Goal: Transaction & Acquisition: Register for event/course

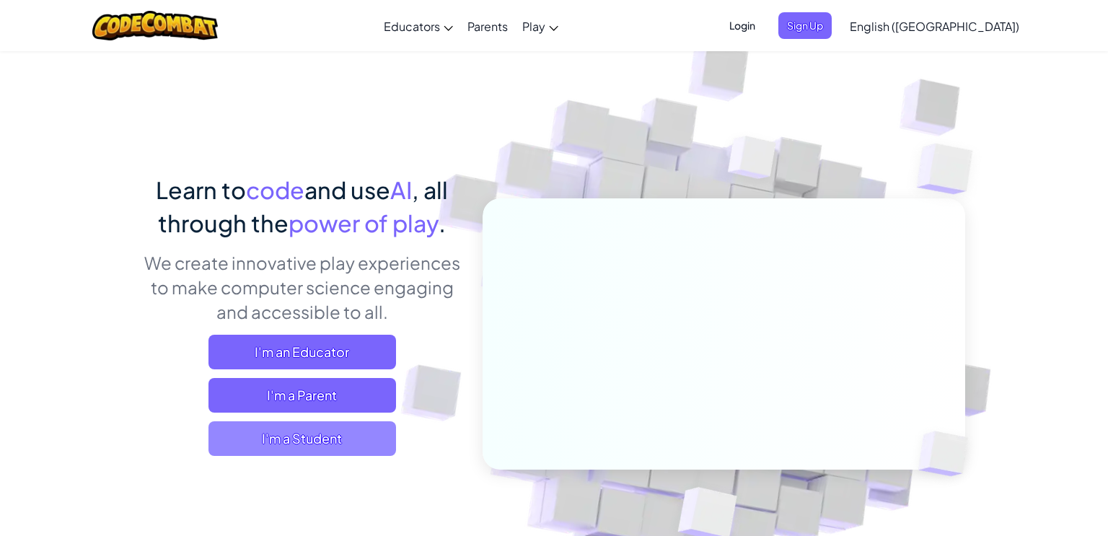
click at [353, 451] on span "I'm a Student" at bounding box center [302, 438] width 188 height 35
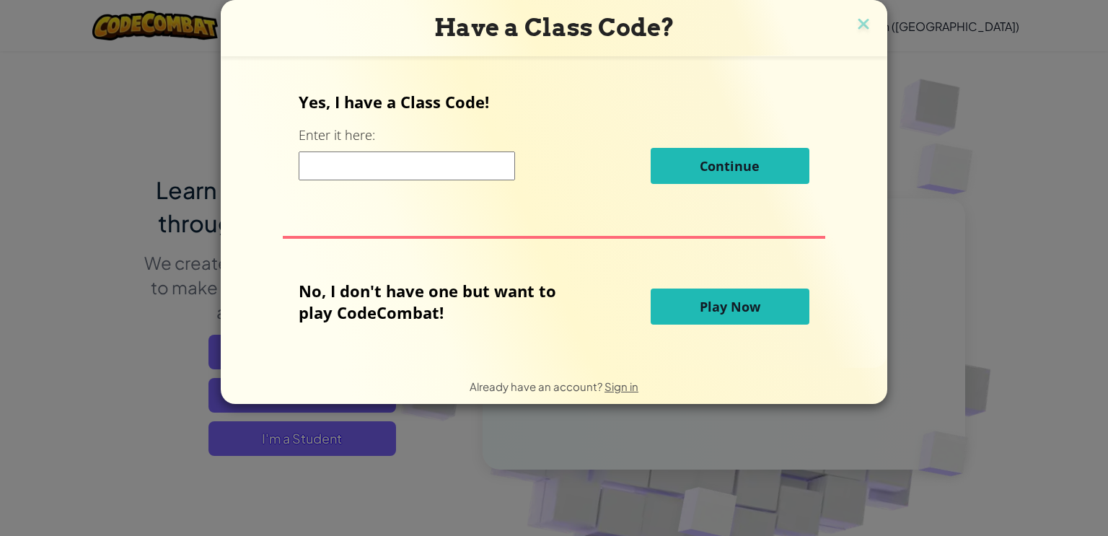
click at [467, 163] on input at bounding box center [407, 165] width 216 height 29
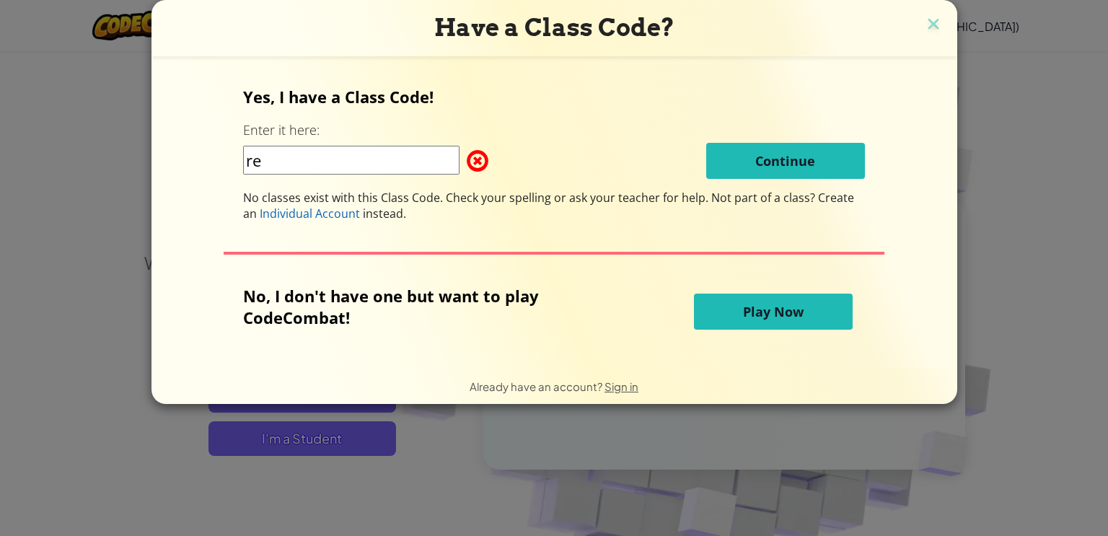
type input "r"
type input "RedYesStop"
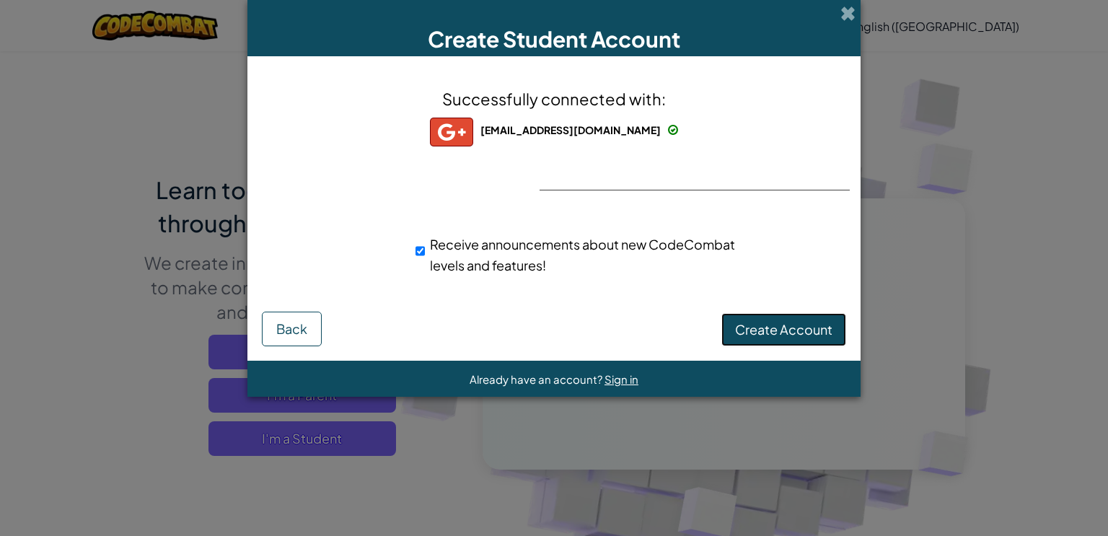
click at [743, 323] on span "Create Account" at bounding box center [783, 329] width 97 height 17
click at [765, 332] on button "Create Account" at bounding box center [783, 329] width 125 height 33
click at [765, 332] on div "Creating Account... Back" at bounding box center [554, 327] width 584 height 37
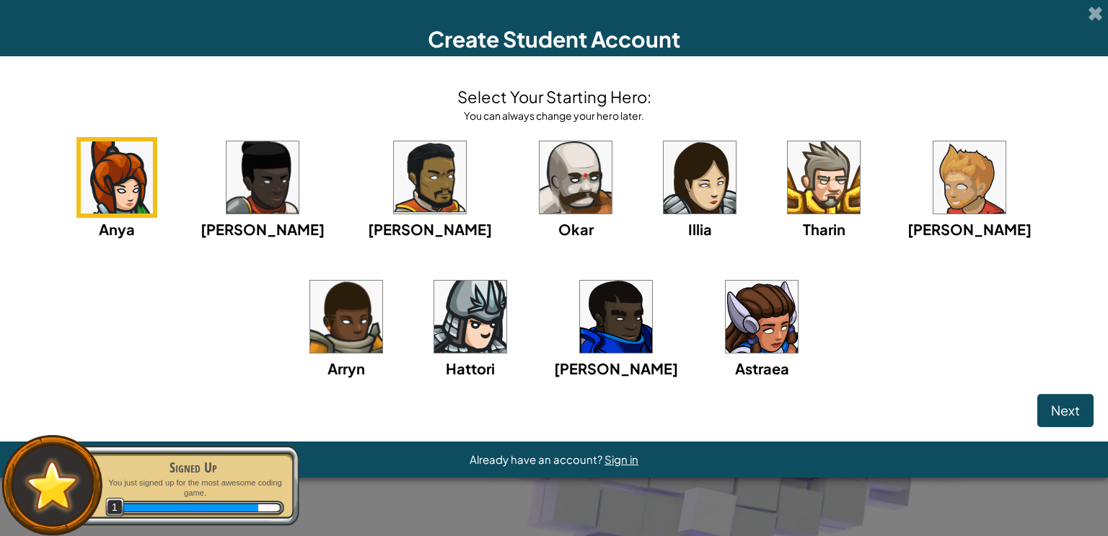
click at [788, 192] on img at bounding box center [824, 177] width 72 height 72
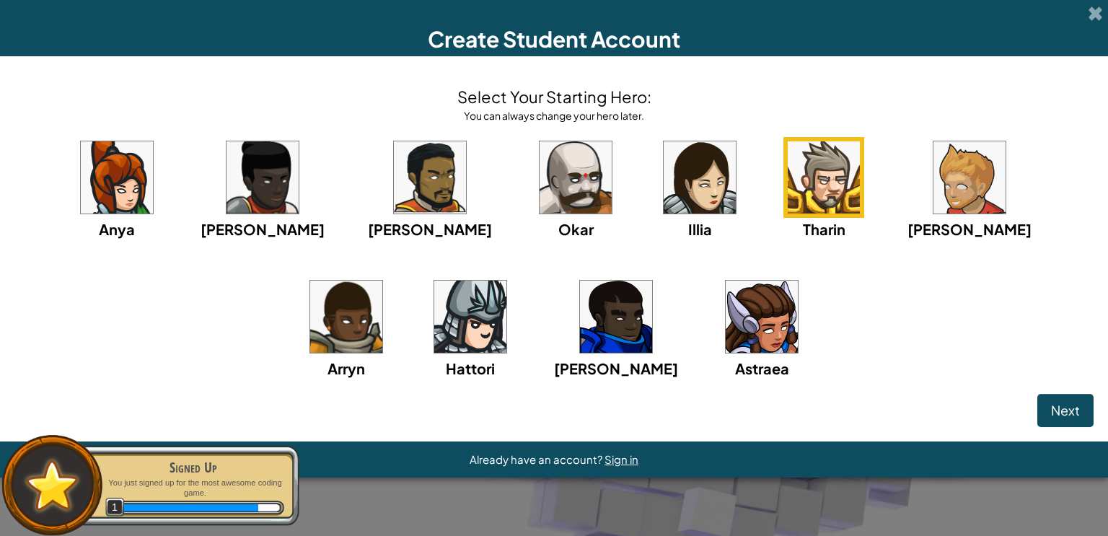
click at [664, 180] on img at bounding box center [700, 177] width 72 height 72
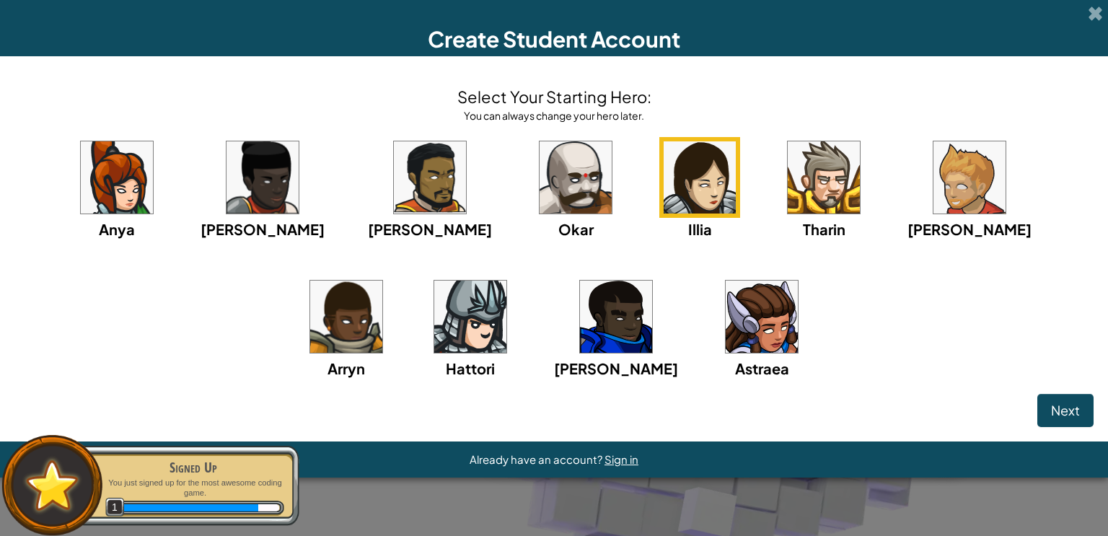
click at [726, 321] on img at bounding box center [762, 317] width 72 height 72
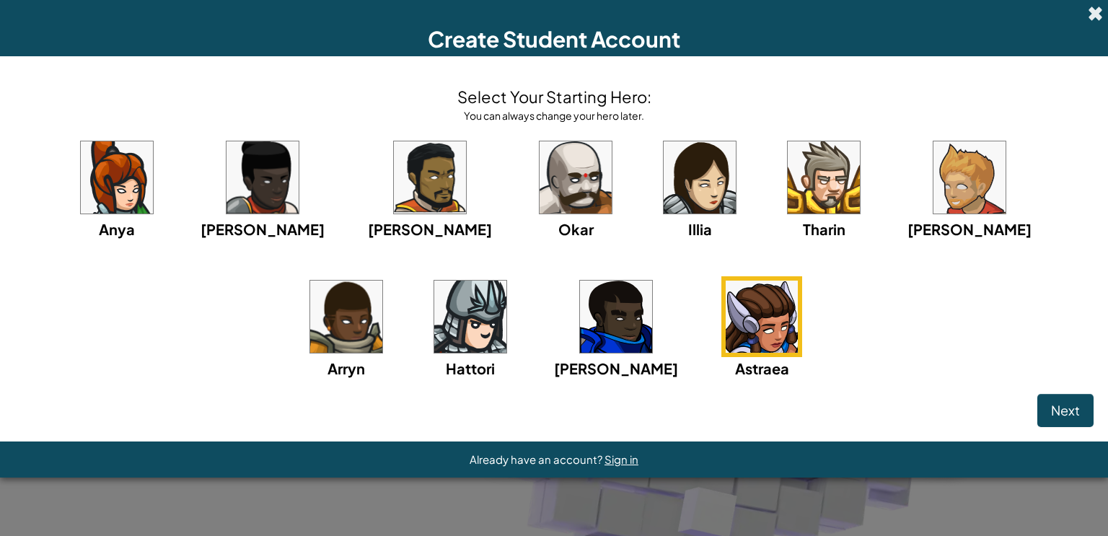
click at [1091, 14] on span at bounding box center [1095, 13] width 15 height 15
